Goal: Transaction & Acquisition: Book appointment/travel/reservation

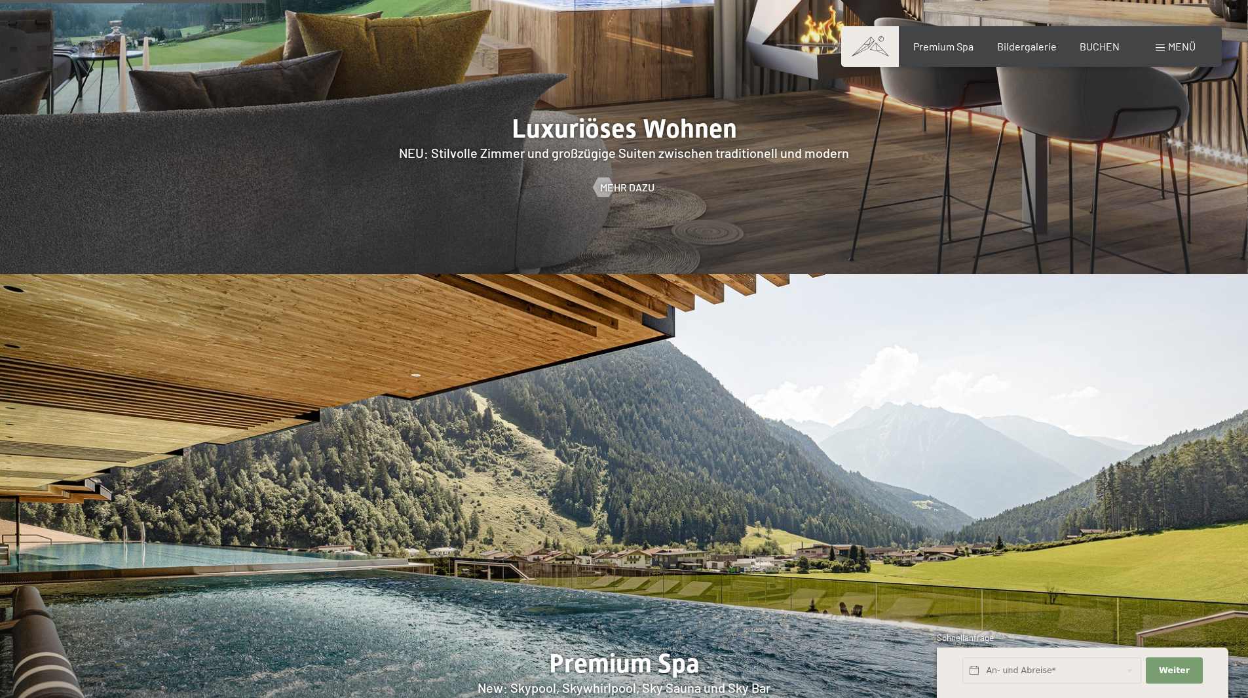
scroll to position [1769, 0]
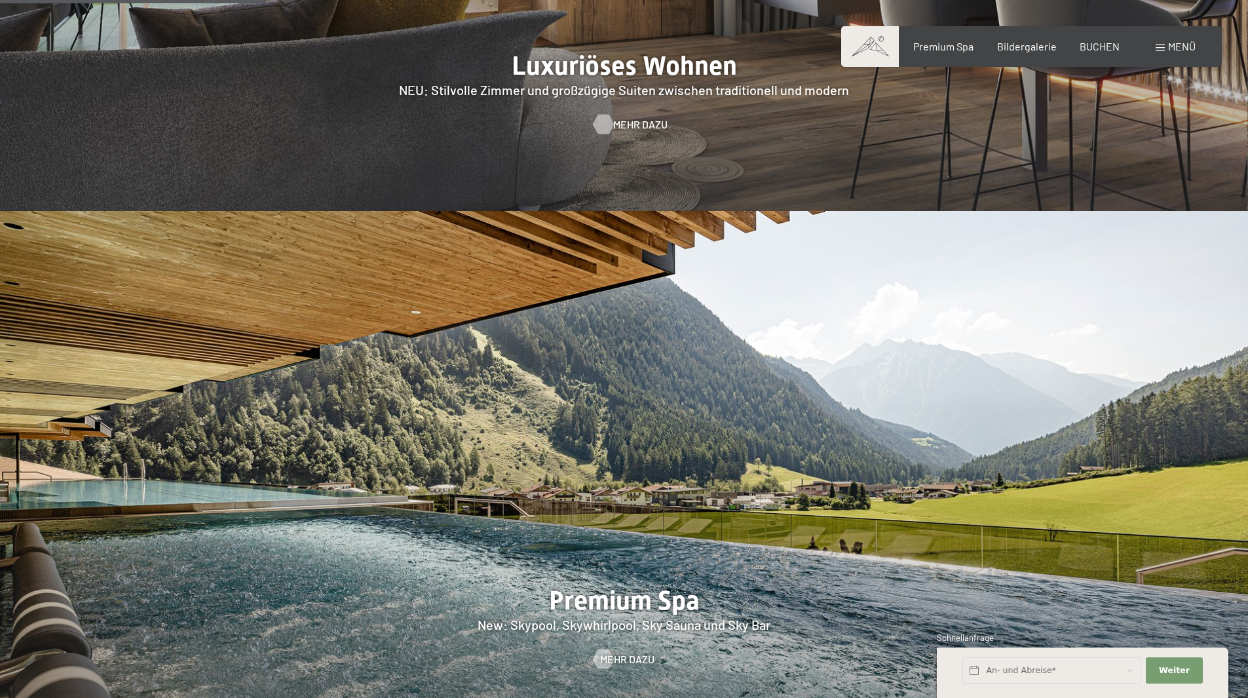
click at [635, 117] on span "Mehr dazu" at bounding box center [640, 124] width 54 height 14
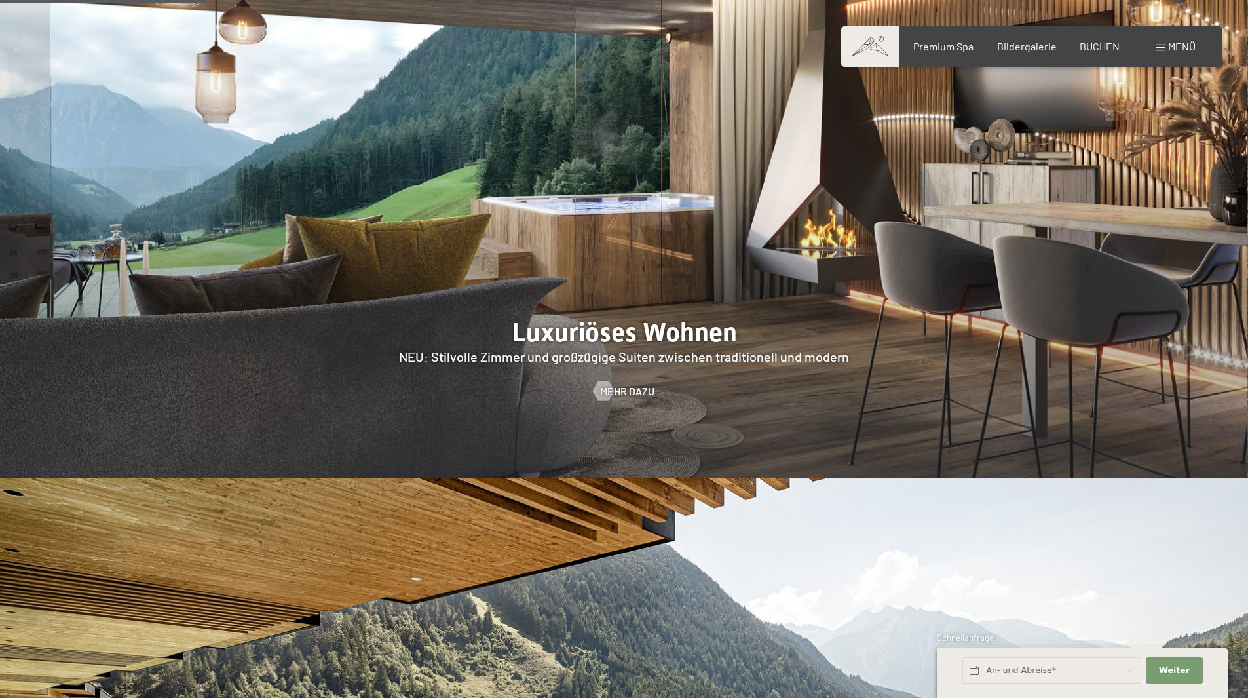
scroll to position [1376, 0]
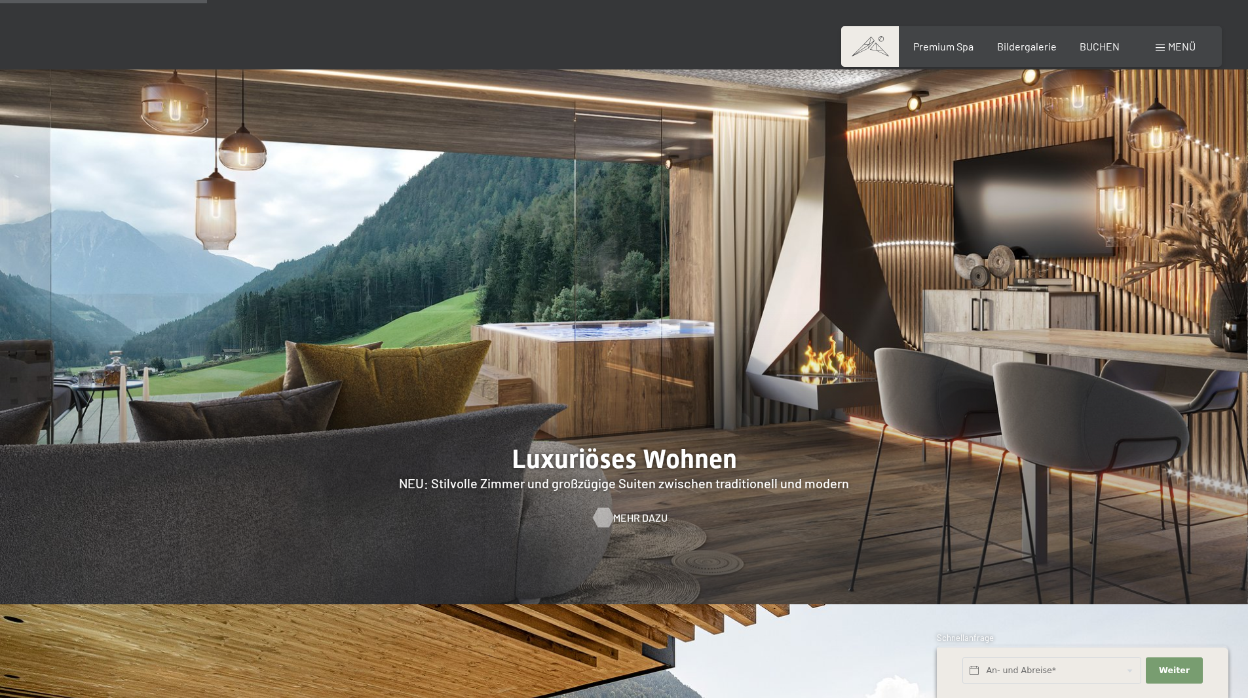
click at [622, 510] on span "Mehr dazu" at bounding box center [640, 517] width 54 height 14
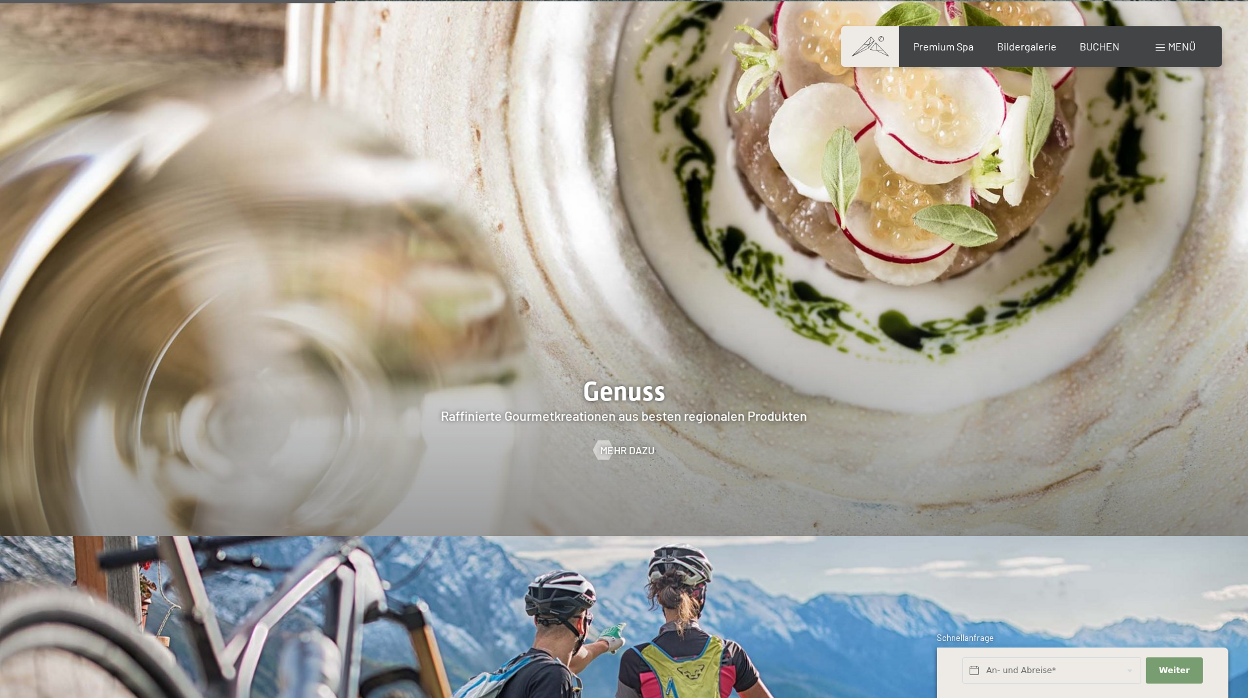
scroll to position [2621, 0]
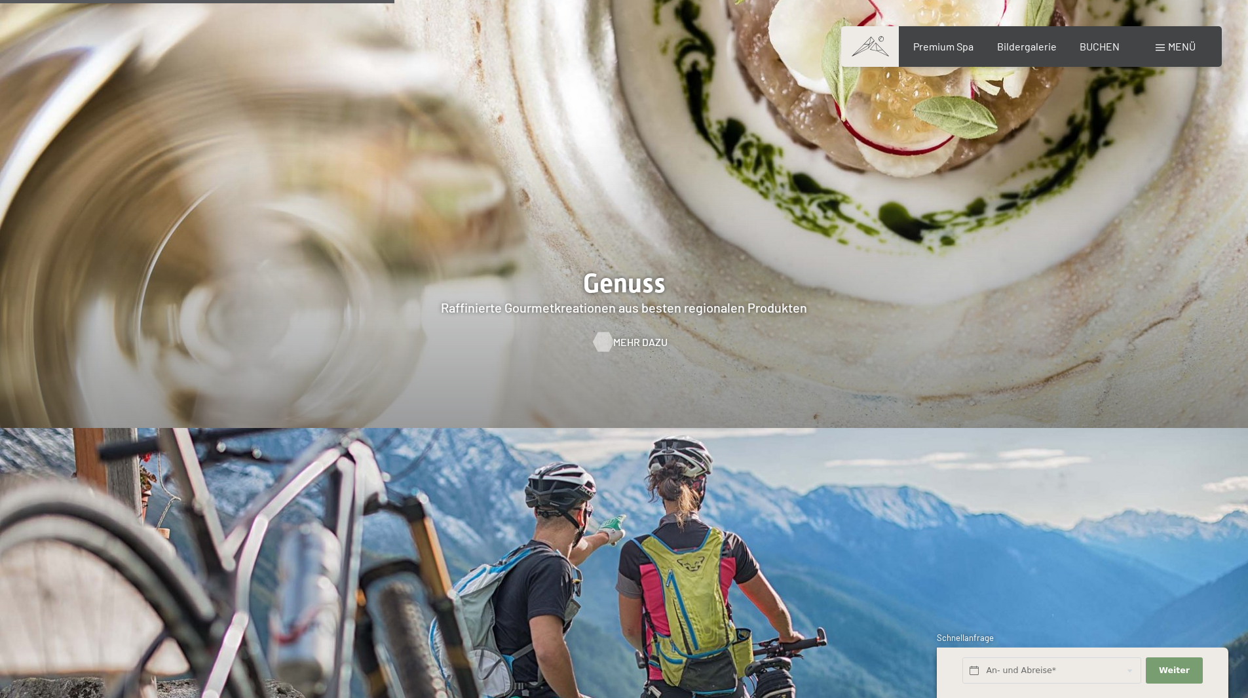
click at [634, 335] on span "Mehr dazu" at bounding box center [640, 342] width 54 height 14
click at [1169, 668] on span "Weiter" at bounding box center [1174, 670] width 31 height 12
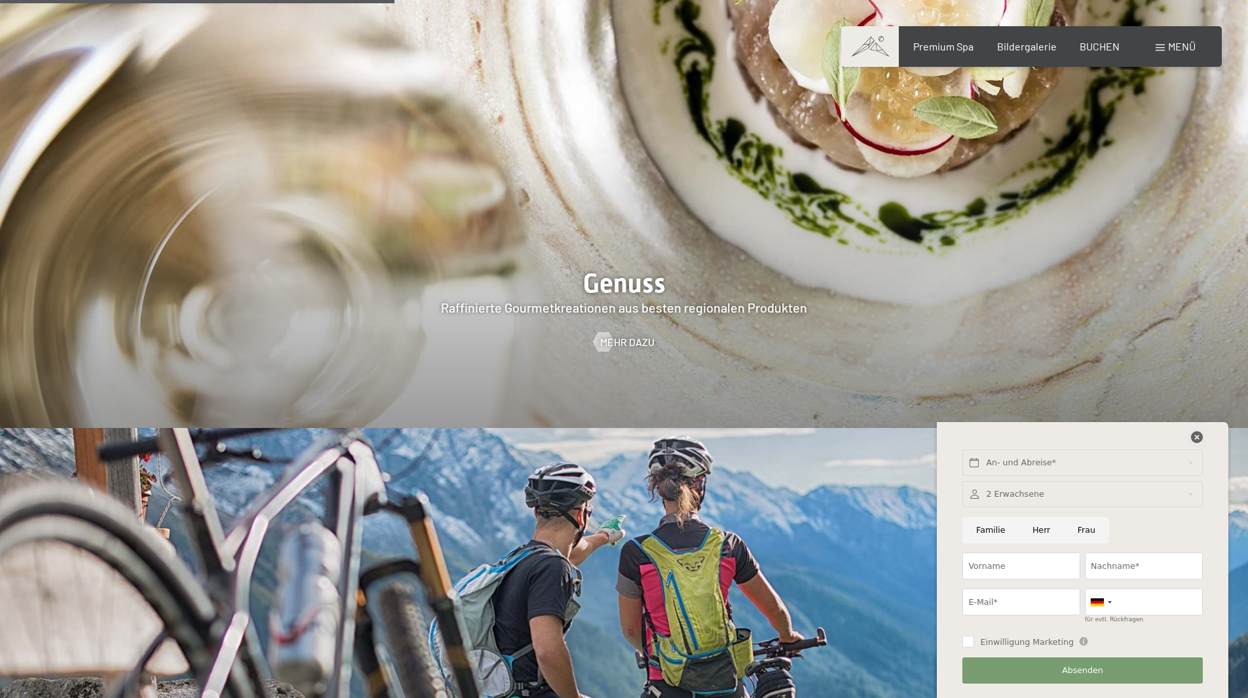
click at [1197, 440] on icon at bounding box center [1197, 437] width 12 height 12
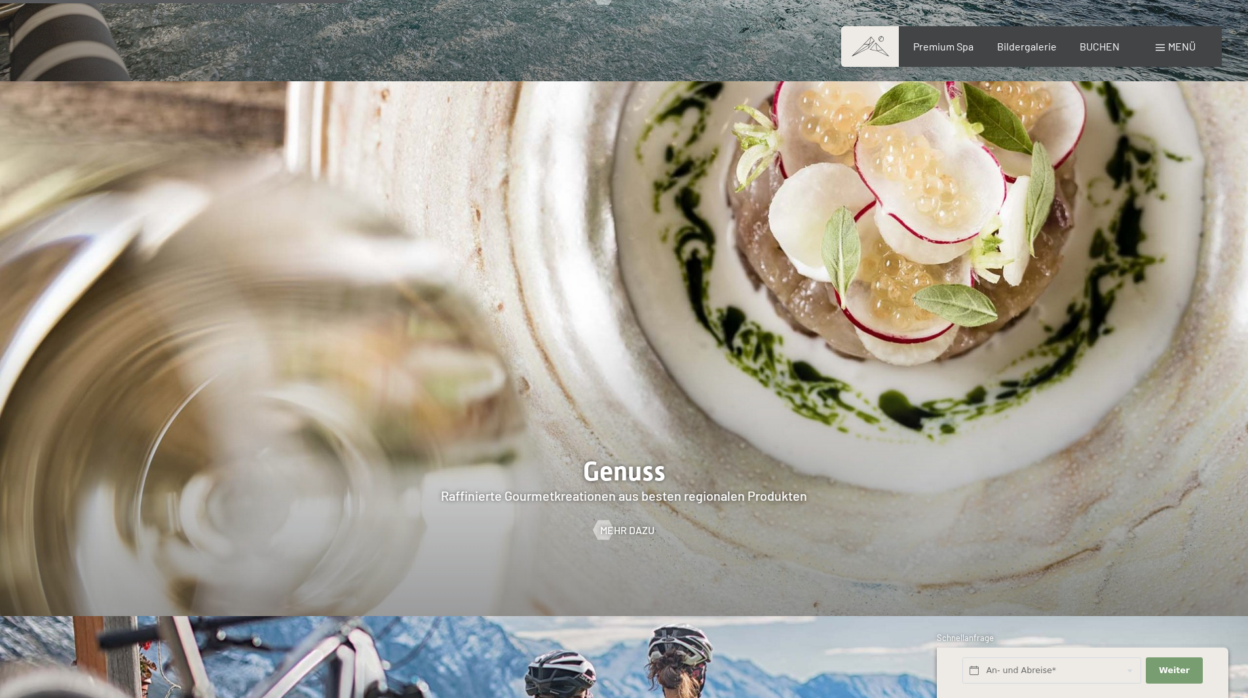
scroll to position [2293, 0]
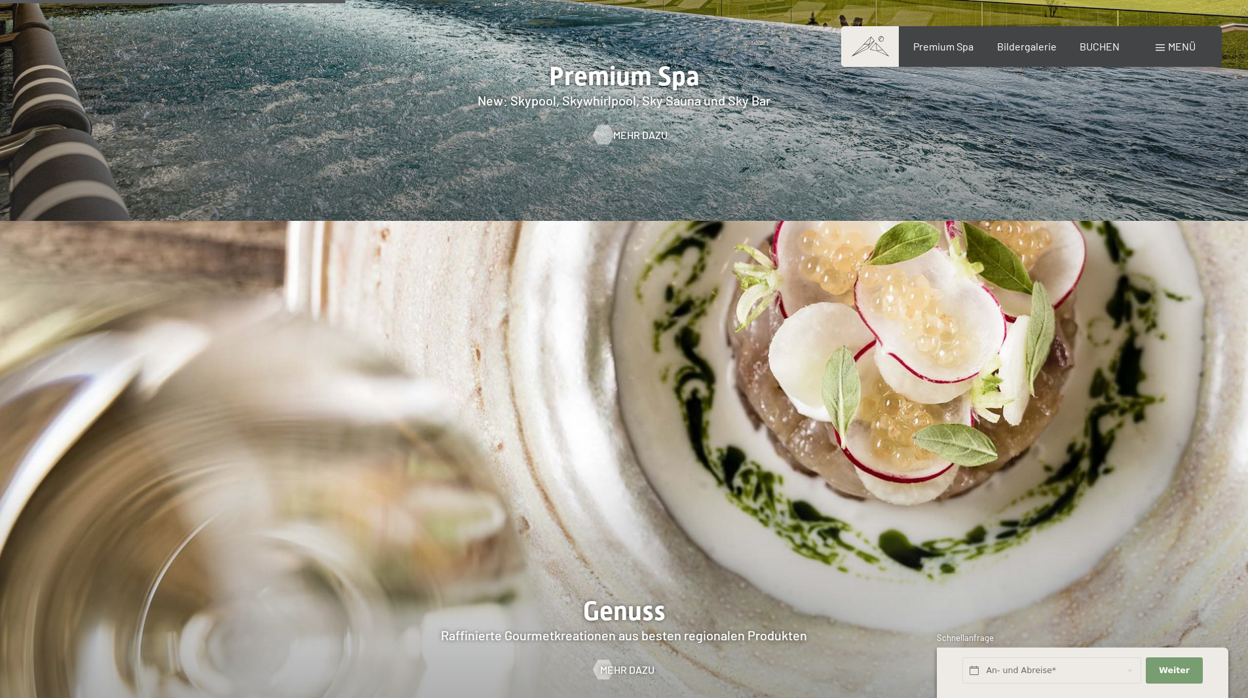
click at [601, 125] on div at bounding box center [603, 135] width 11 height 20
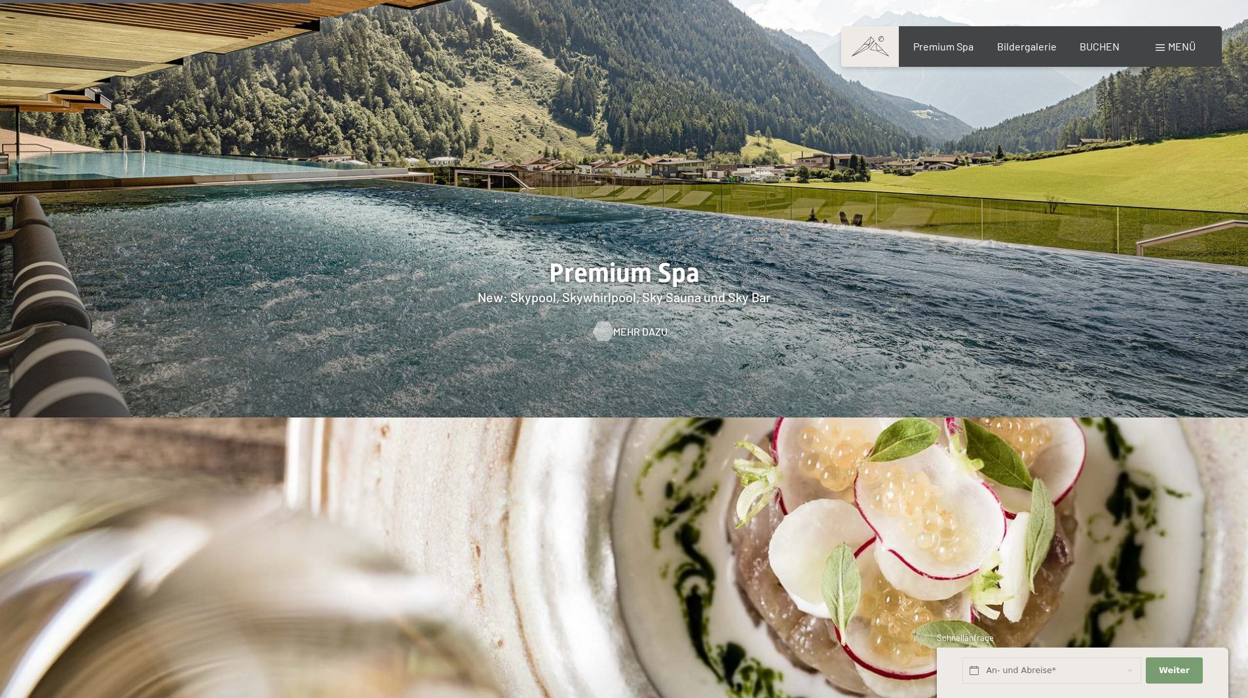
scroll to position [1769, 0]
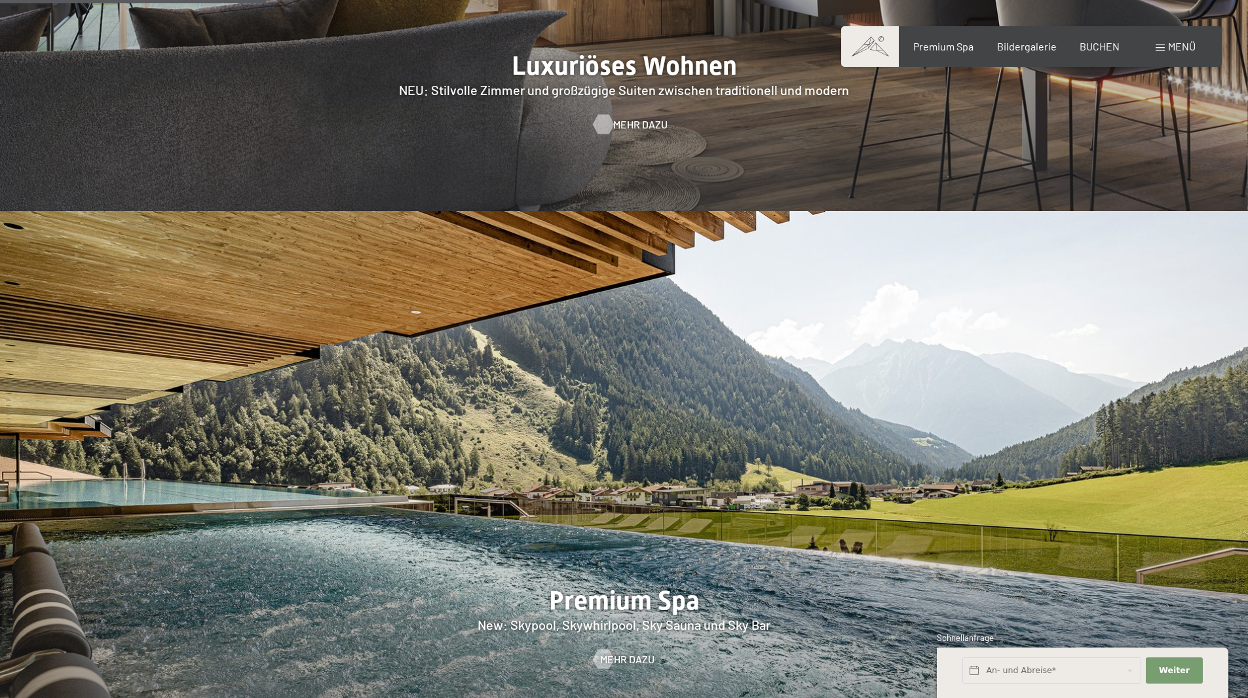
click at [627, 117] on span "Mehr dazu" at bounding box center [640, 124] width 54 height 14
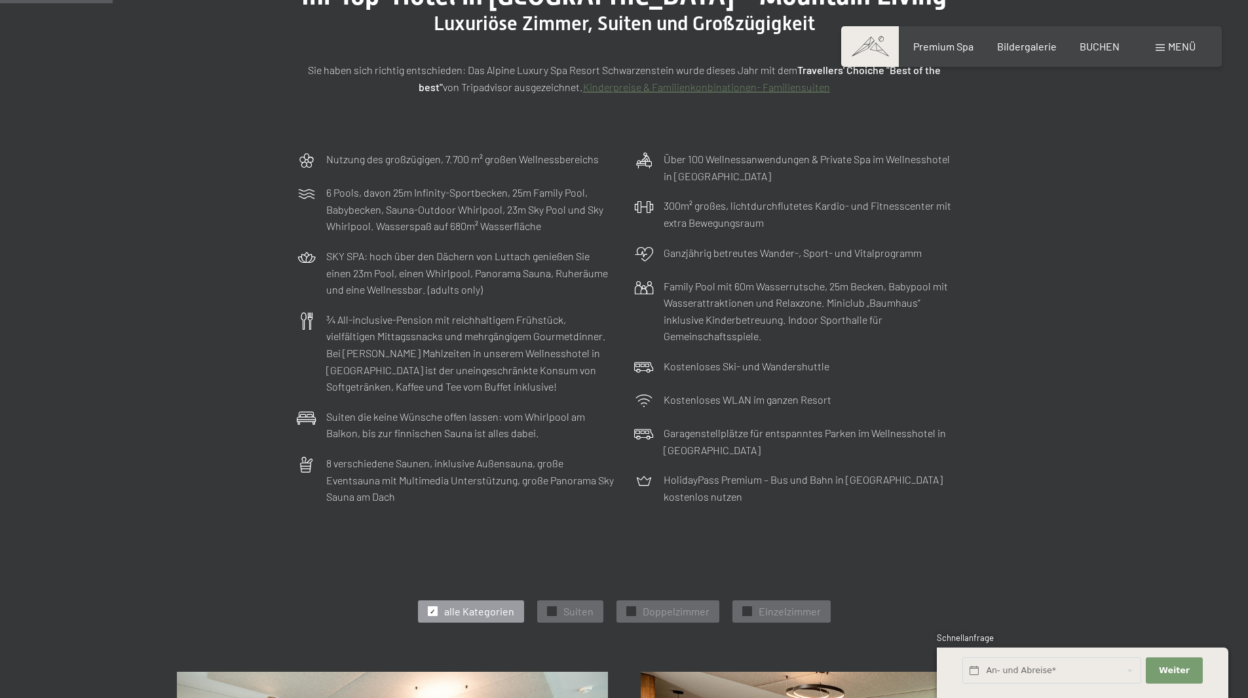
scroll to position [459, 0]
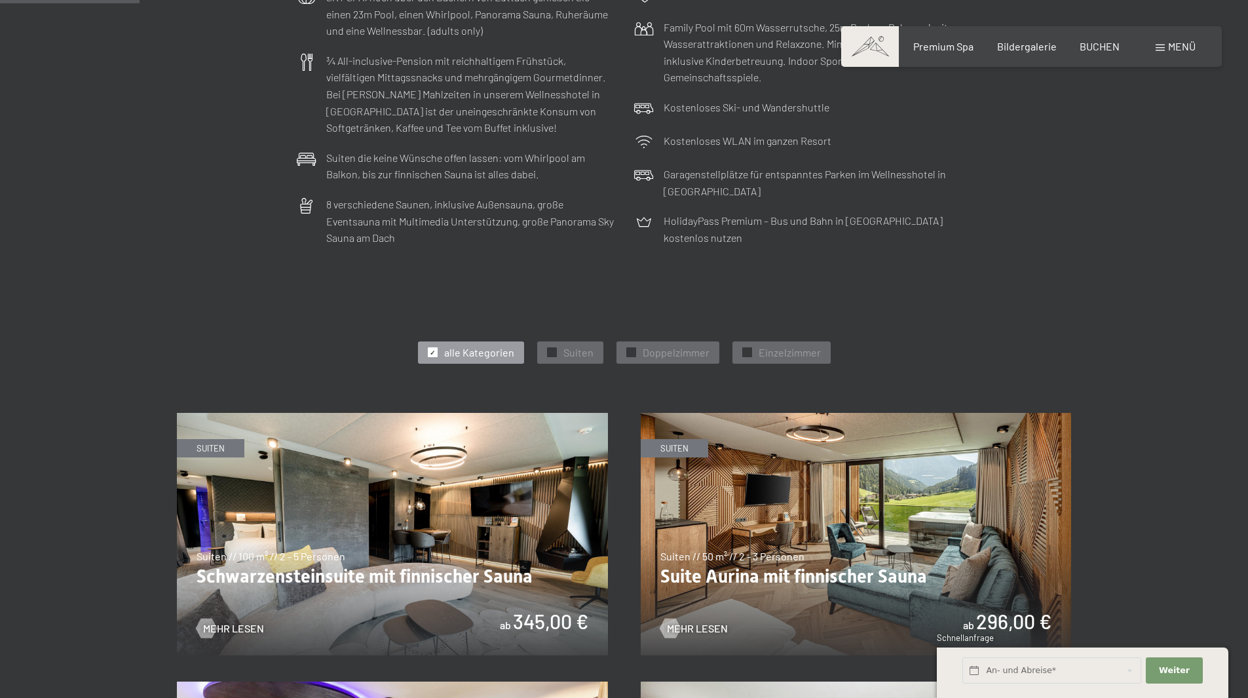
click at [754, 578] on img at bounding box center [856, 534] width 431 height 242
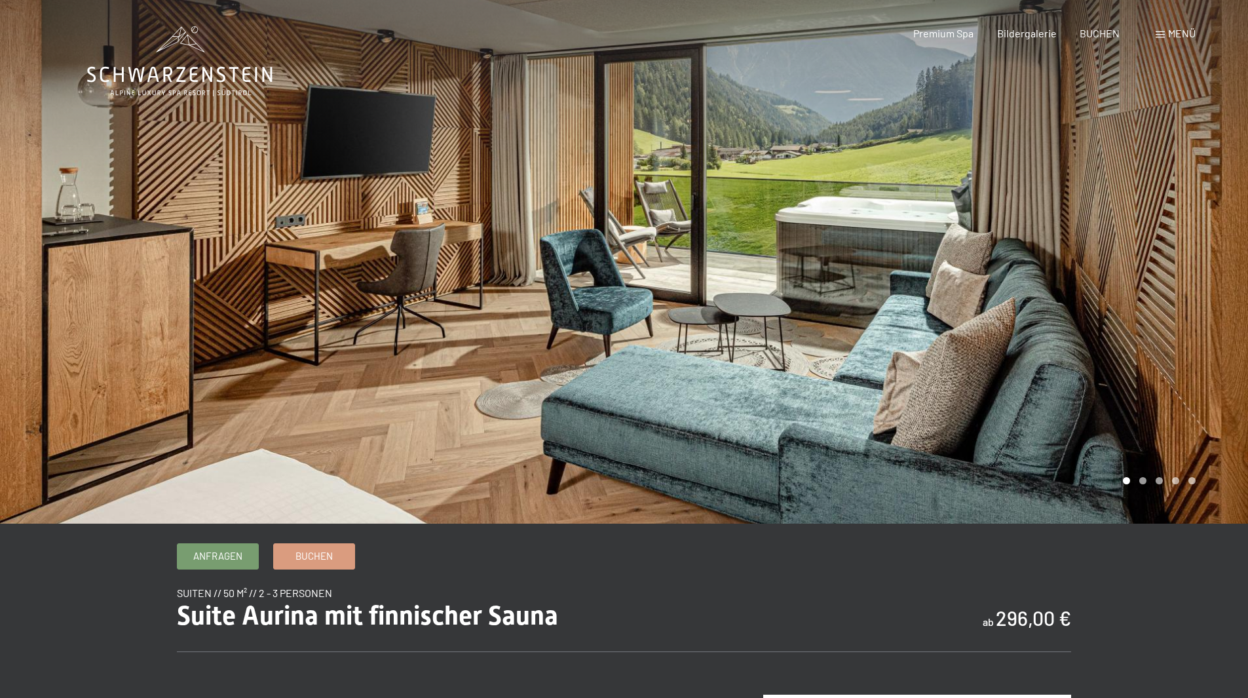
click at [1169, 357] on div at bounding box center [936, 261] width 624 height 523
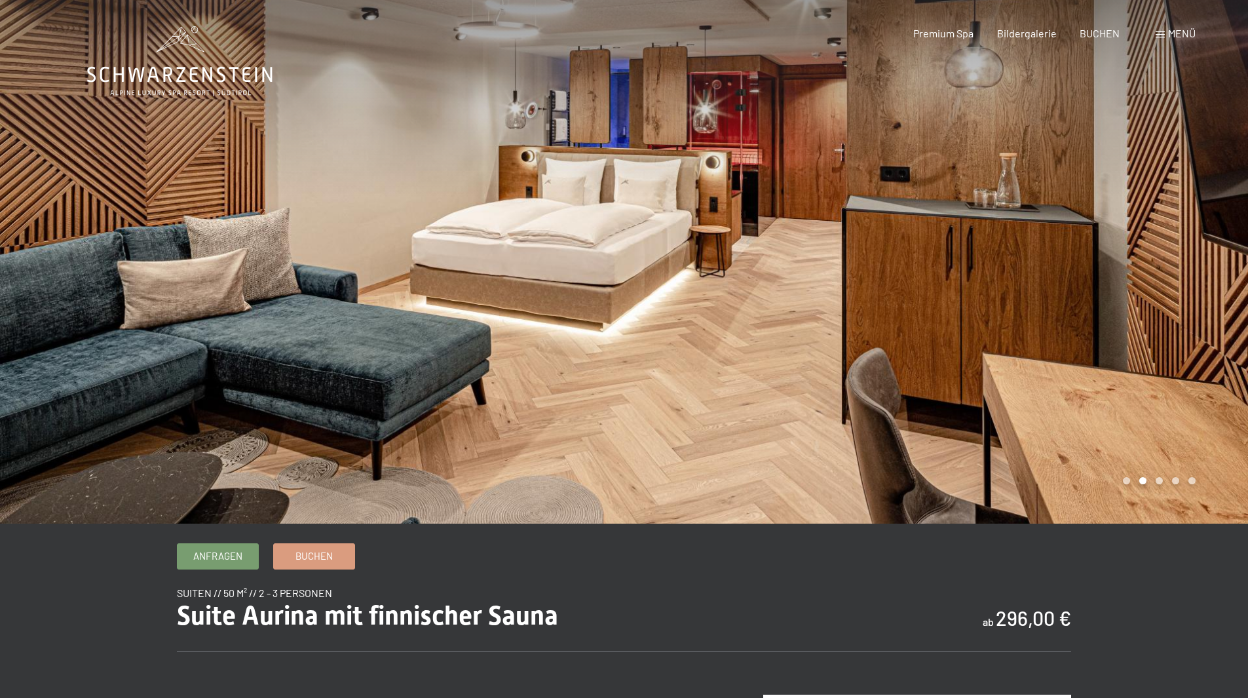
click at [1169, 357] on div at bounding box center [936, 261] width 624 height 523
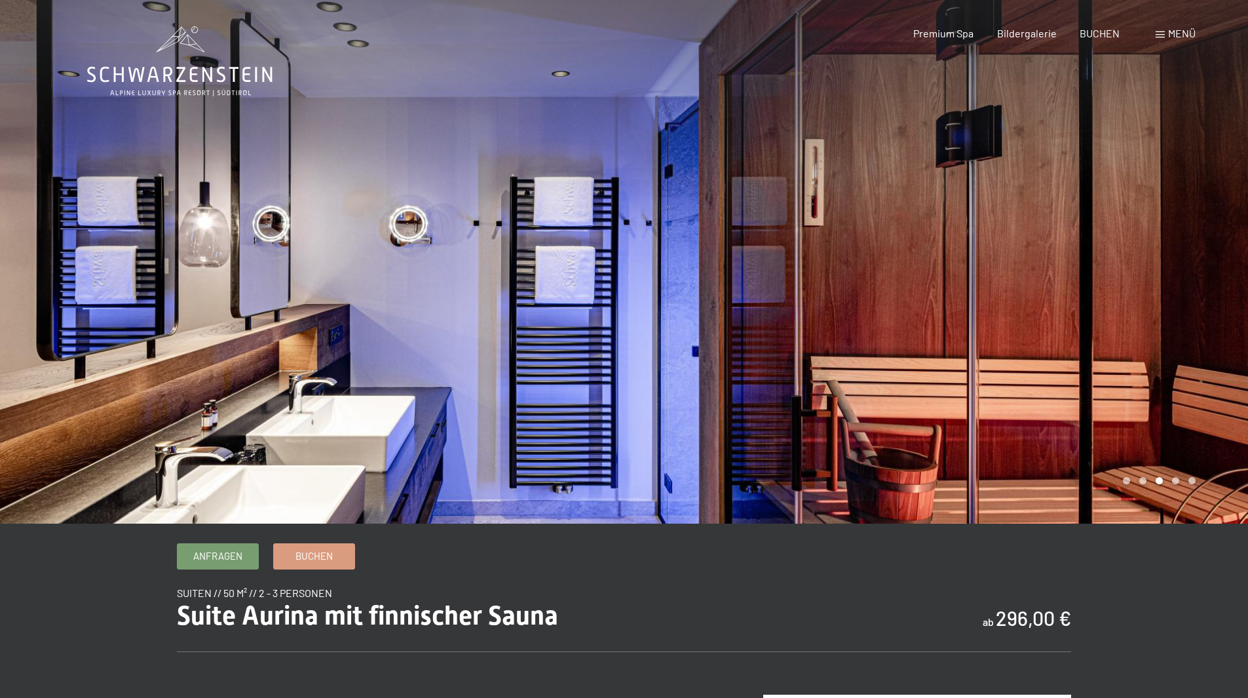
click at [1169, 357] on div at bounding box center [936, 261] width 624 height 523
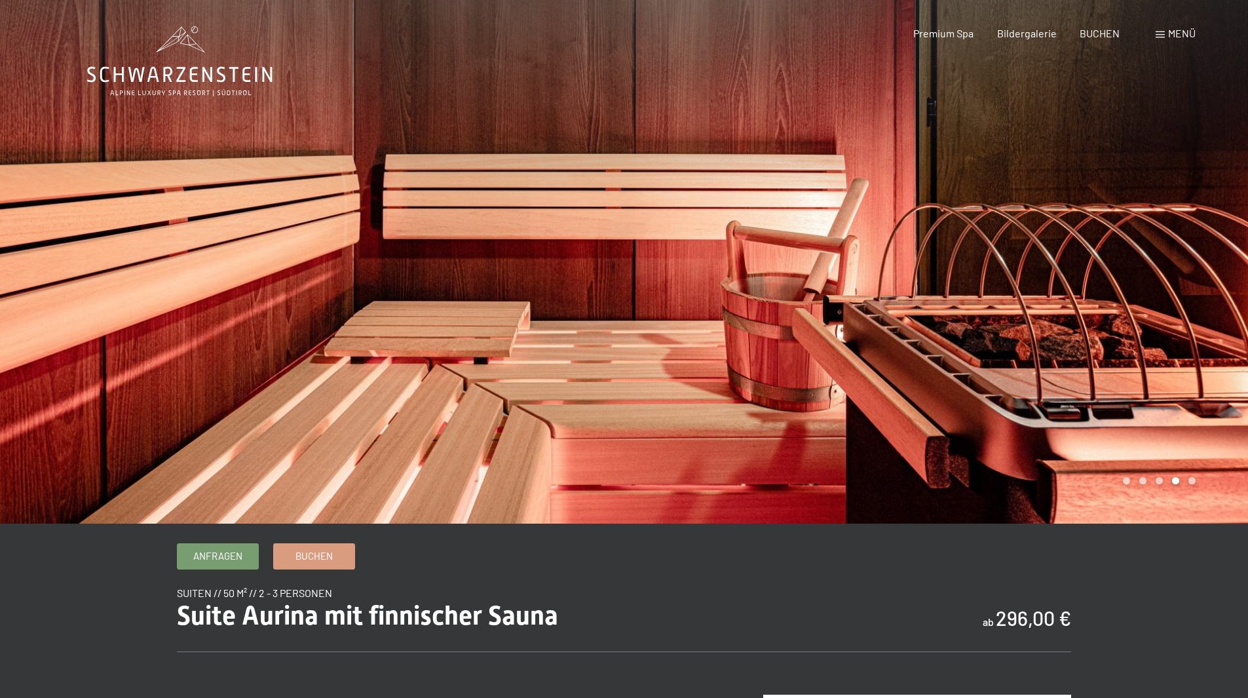
click at [1169, 357] on div at bounding box center [936, 261] width 624 height 523
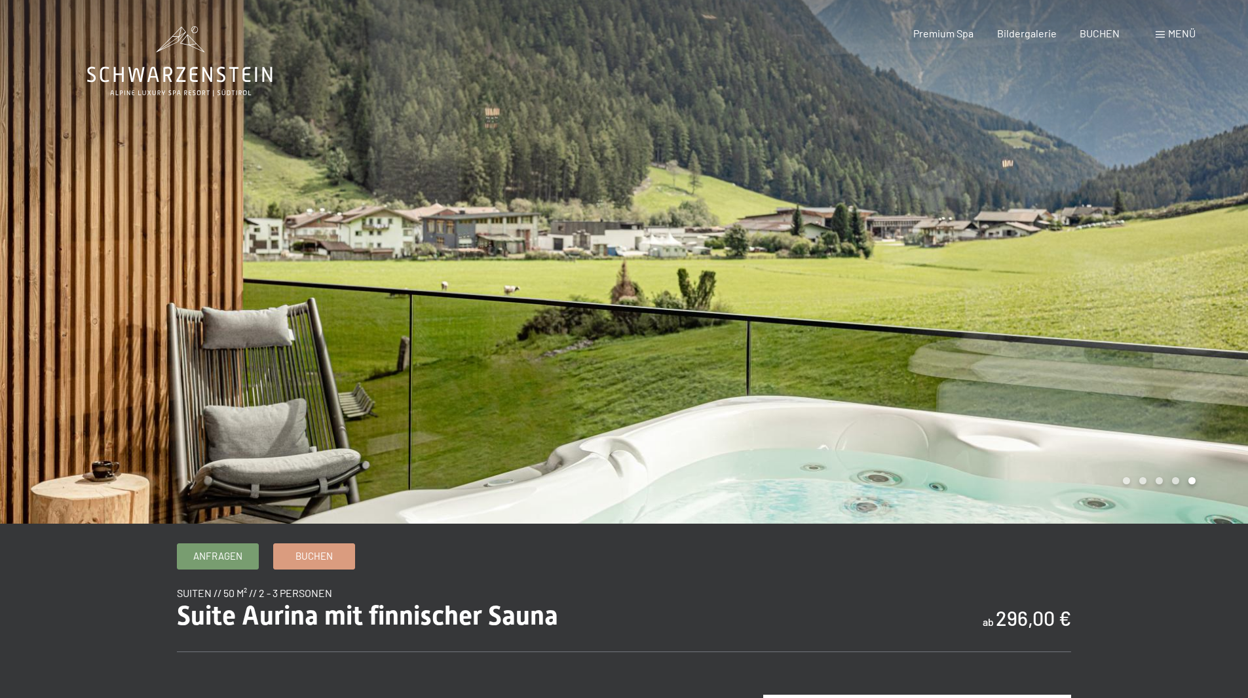
click at [1169, 357] on div at bounding box center [936, 261] width 624 height 523
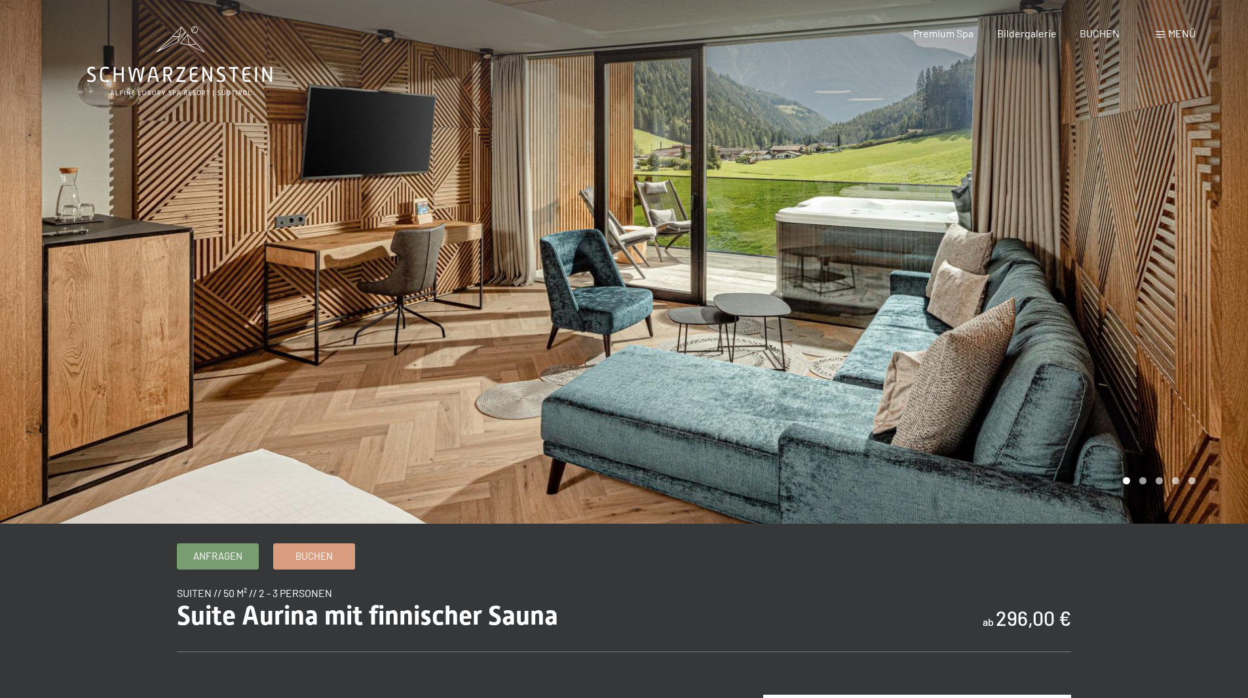
click at [1169, 357] on div at bounding box center [936, 261] width 624 height 523
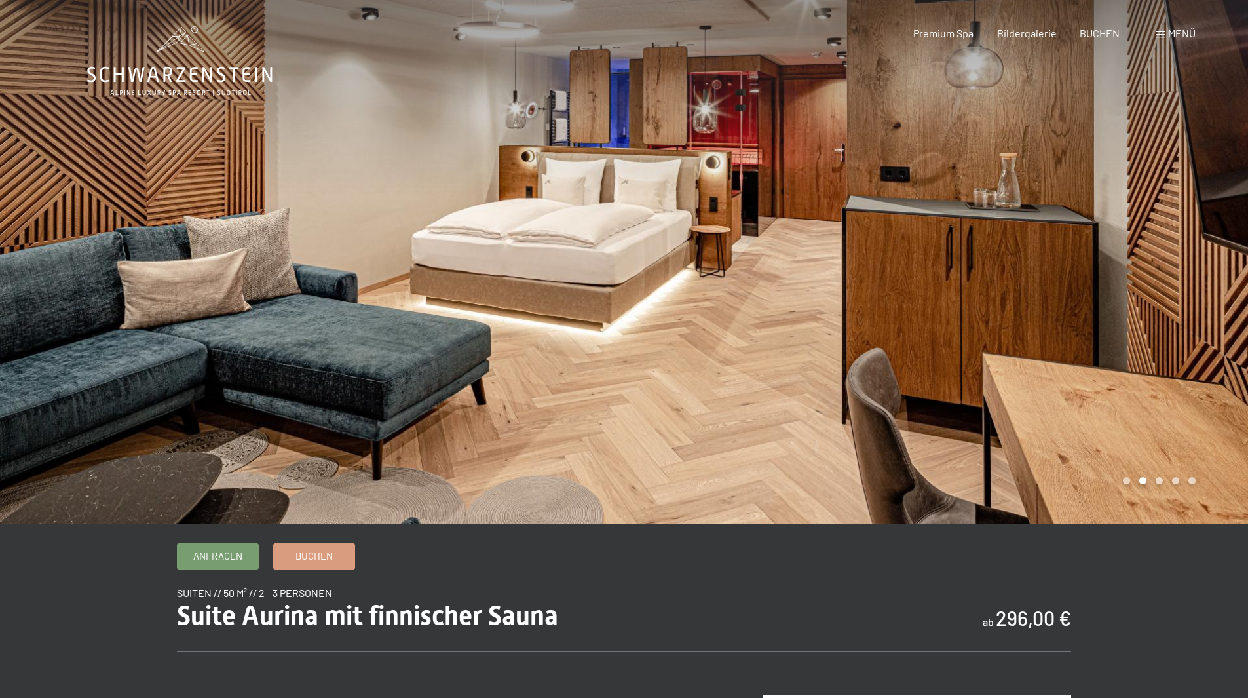
click at [1169, 357] on div at bounding box center [936, 261] width 624 height 523
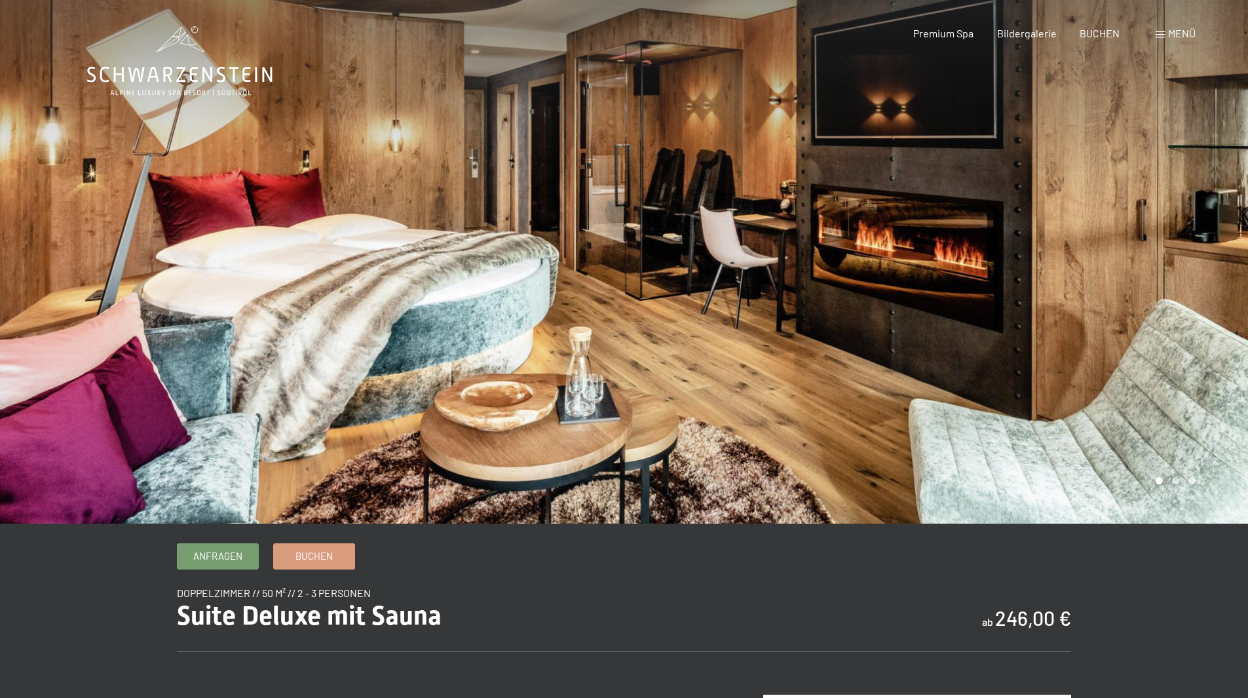
click at [1200, 257] on div at bounding box center [936, 261] width 624 height 523
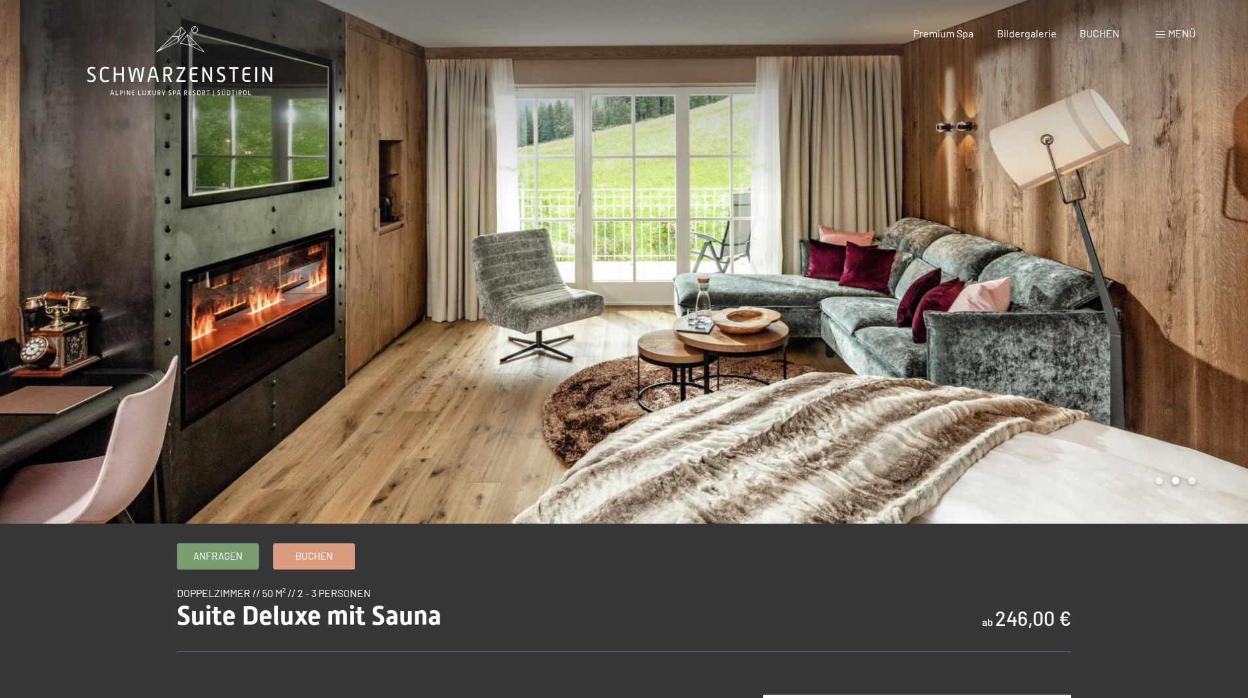
click at [1200, 257] on div at bounding box center [936, 261] width 624 height 523
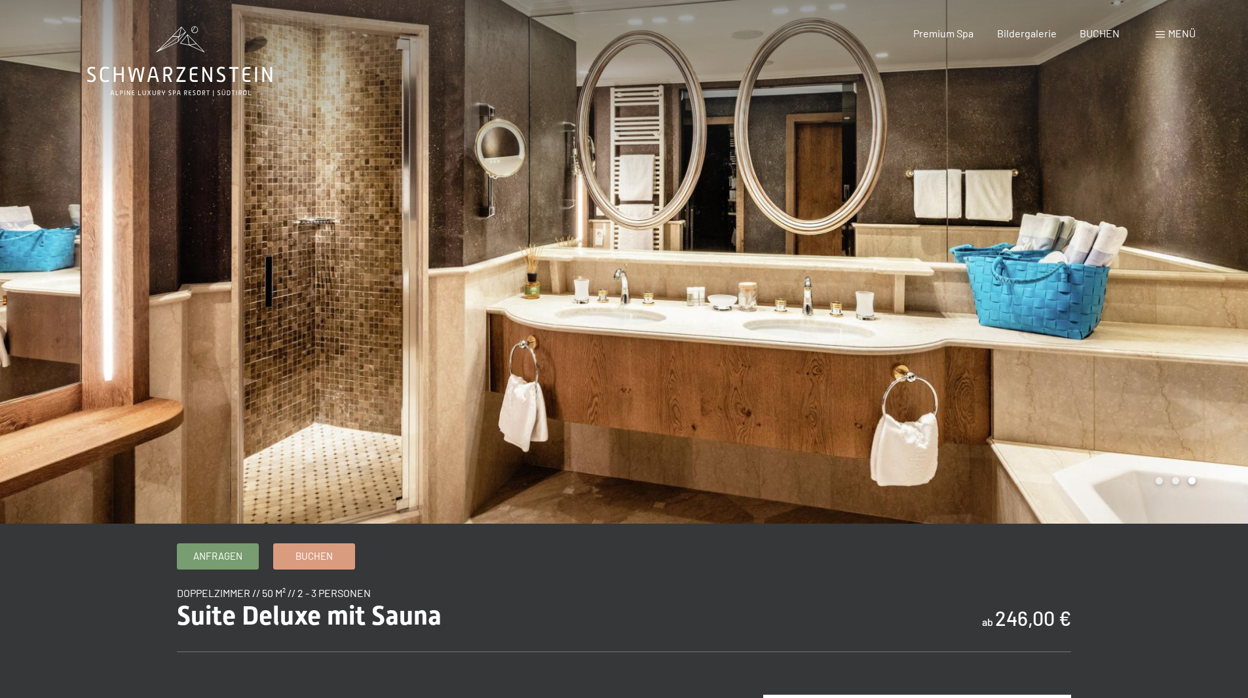
click at [1200, 257] on div at bounding box center [936, 261] width 624 height 523
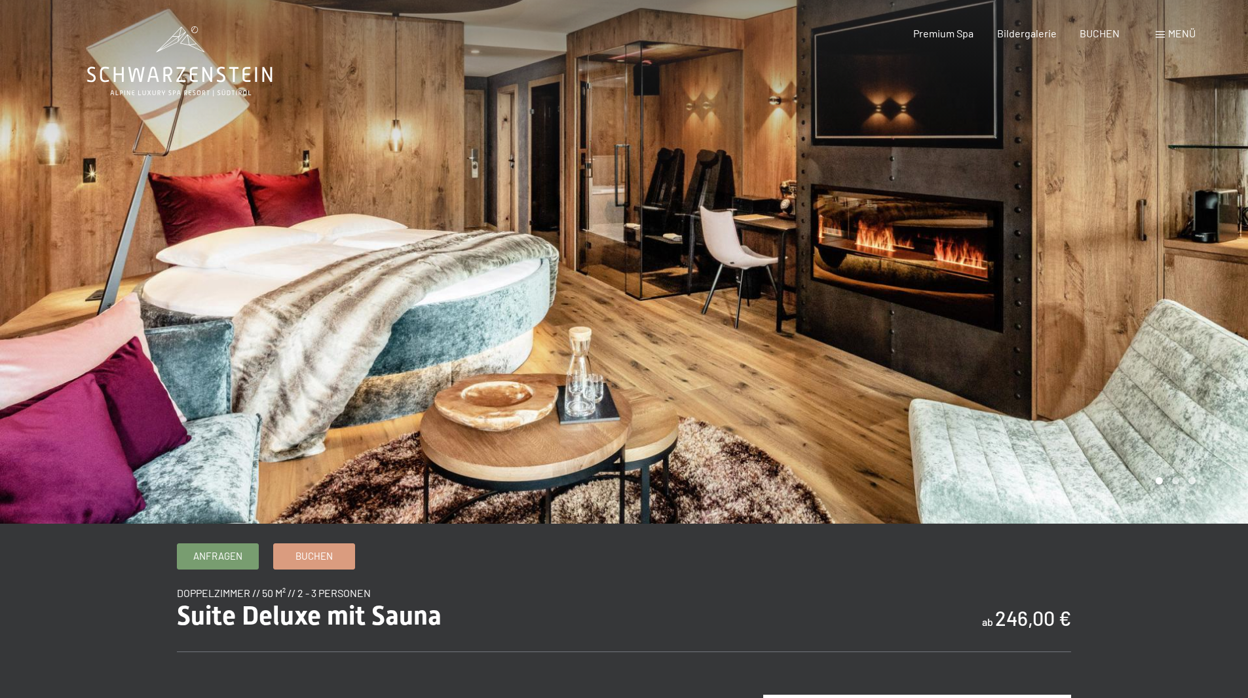
click at [1200, 257] on div at bounding box center [936, 261] width 624 height 523
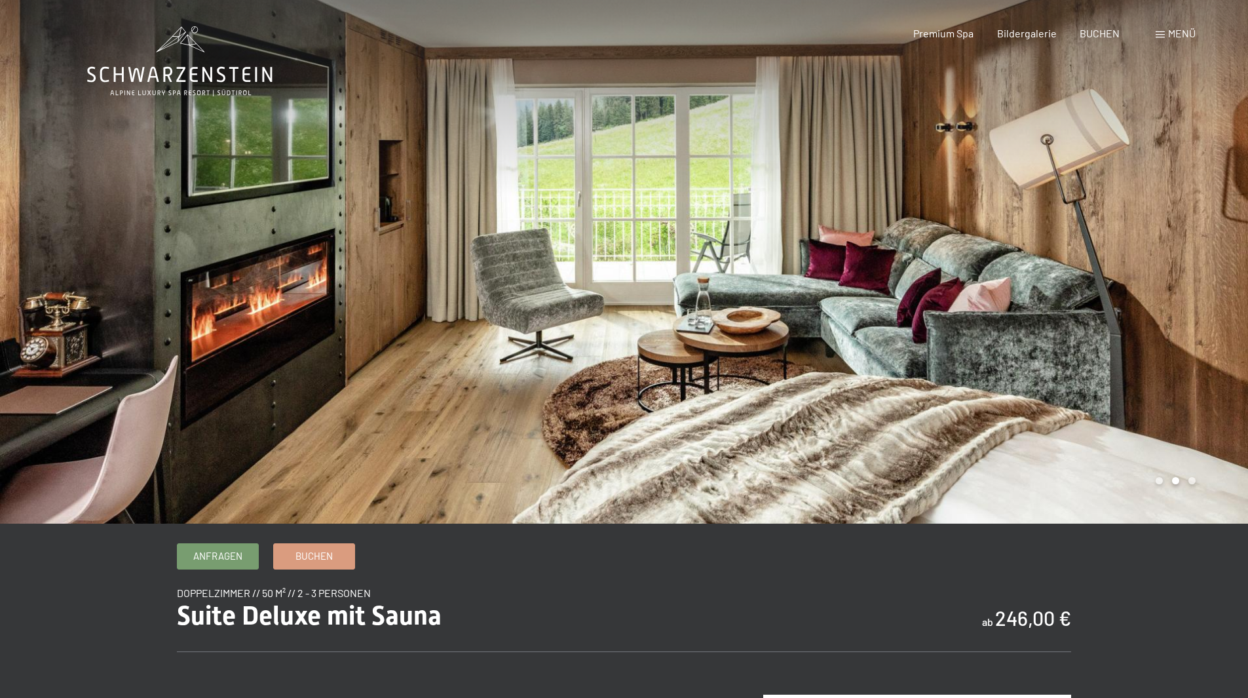
click at [1200, 257] on div at bounding box center [936, 261] width 624 height 523
